Goal: Task Accomplishment & Management: Use online tool/utility

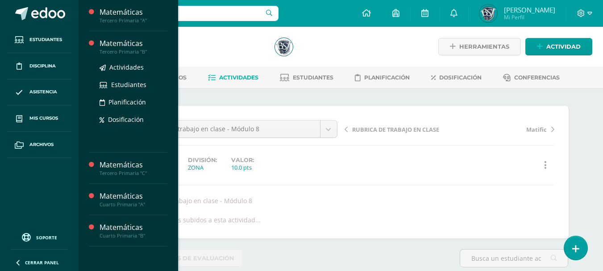
click at [129, 47] on div "Matemáticas" at bounding box center [133, 43] width 68 height 10
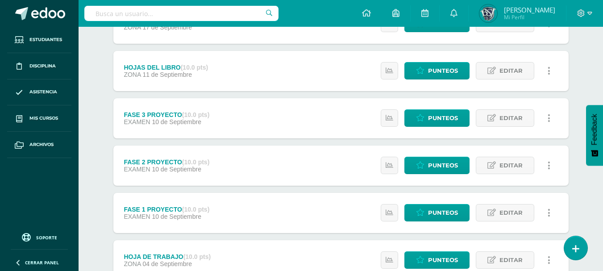
scroll to position [285, 0]
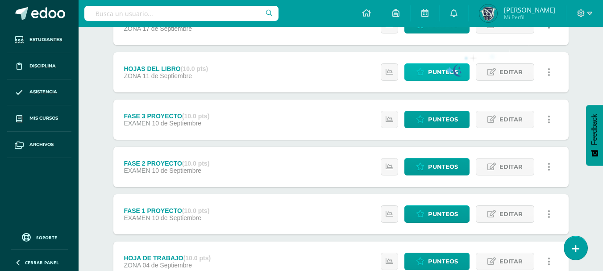
click at [445, 67] on span "Punteos" at bounding box center [443, 72] width 30 height 17
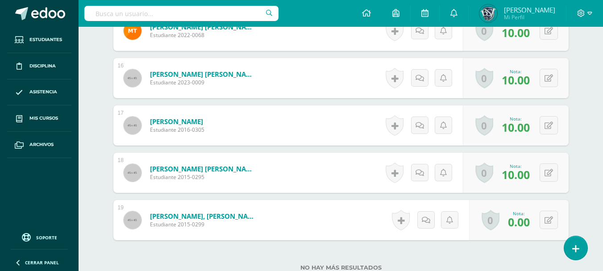
scroll to position [987, 0]
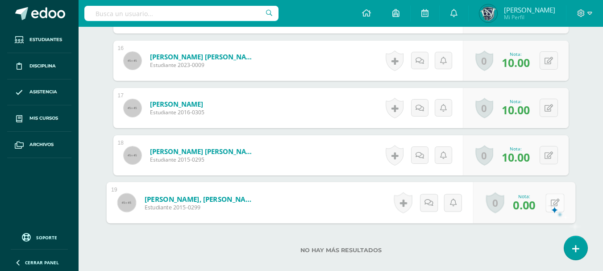
click at [550, 200] on icon at bounding box center [554, 202] width 9 height 8
type input "10"
click at [531, 208] on icon at bounding box center [531, 206] width 8 height 8
